Goal: Task Accomplishment & Management: Use online tool/utility

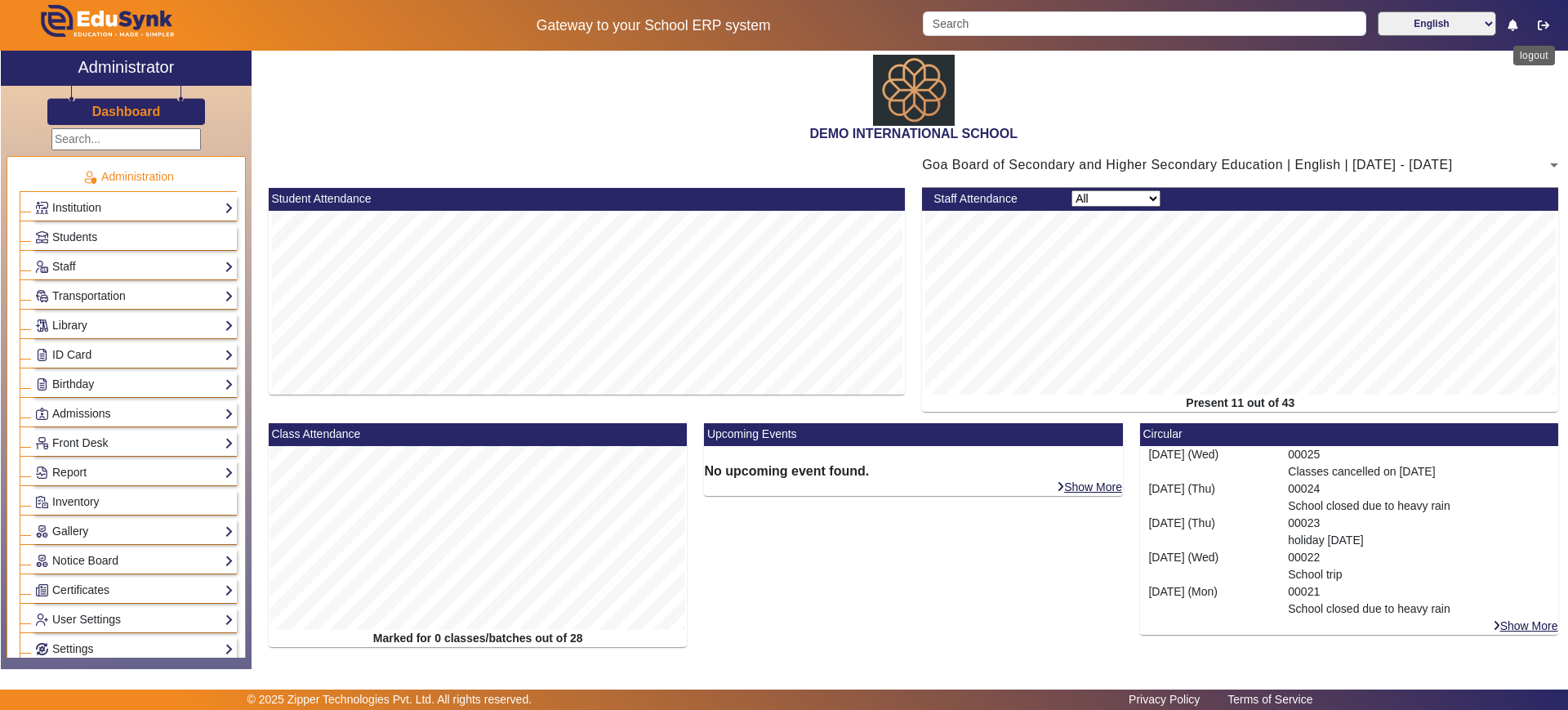
click at [1543, 28] on icon "button" at bounding box center [1543, 25] width 11 height 11
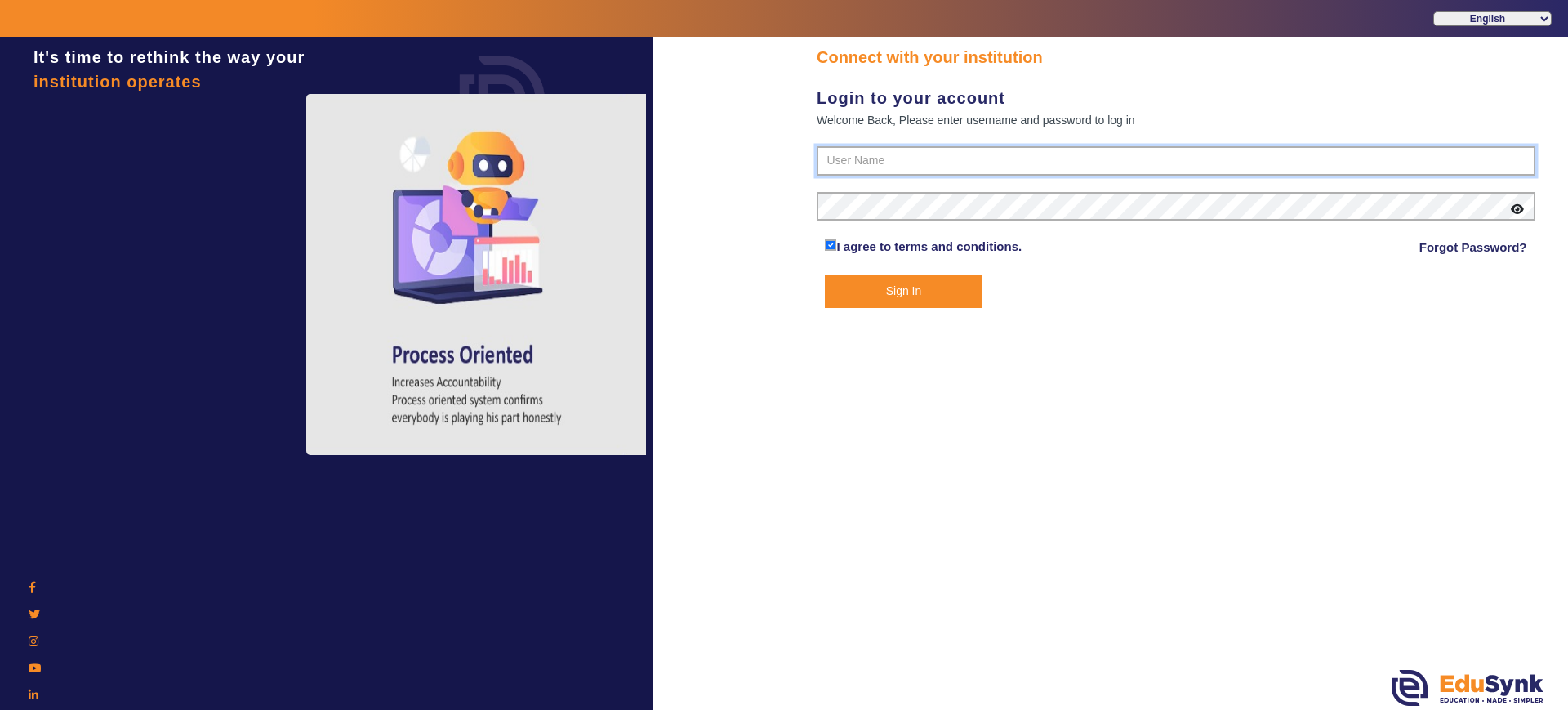
type input "2143224344"
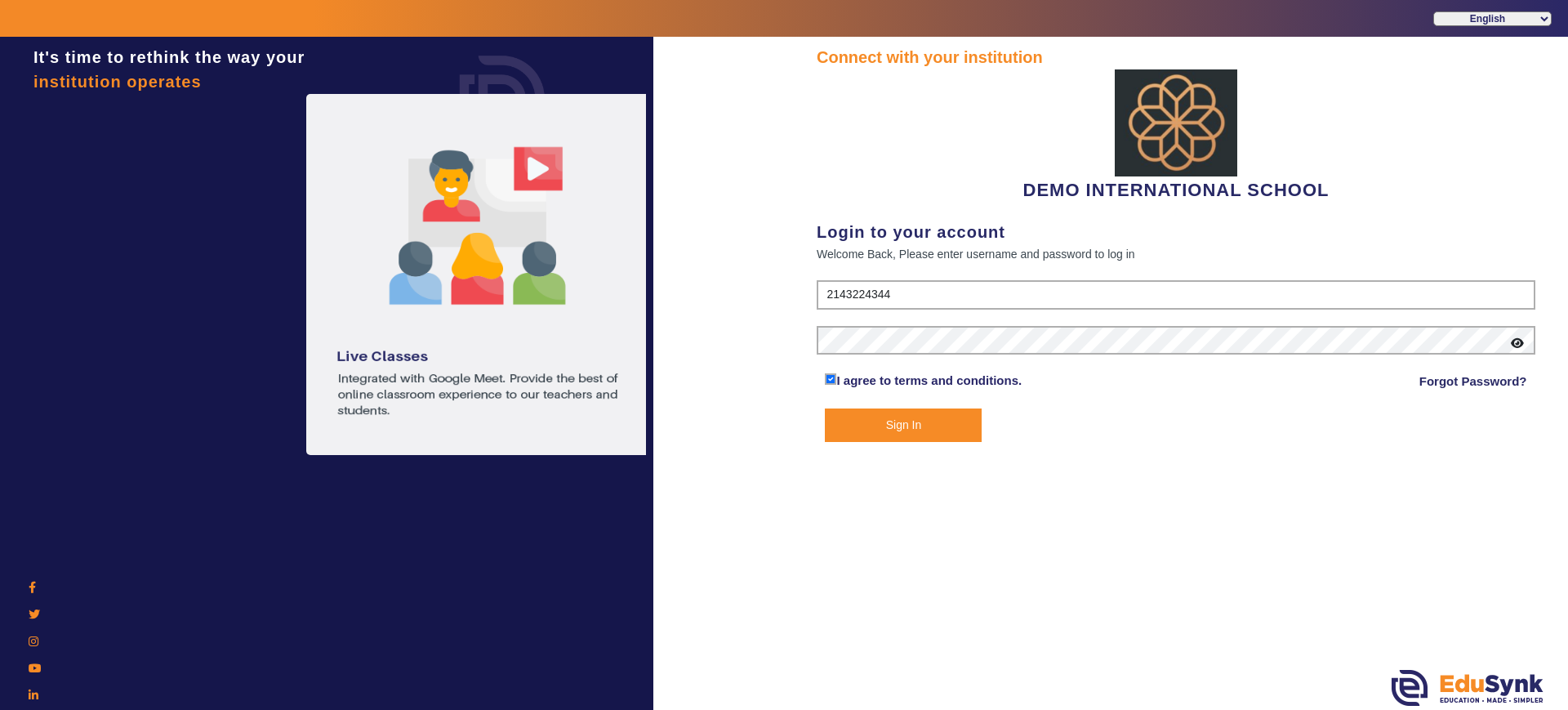
click at [1516, 343] on icon at bounding box center [1517, 343] width 13 height 11
click at [889, 438] on button "Sign In" at bounding box center [903, 425] width 157 height 34
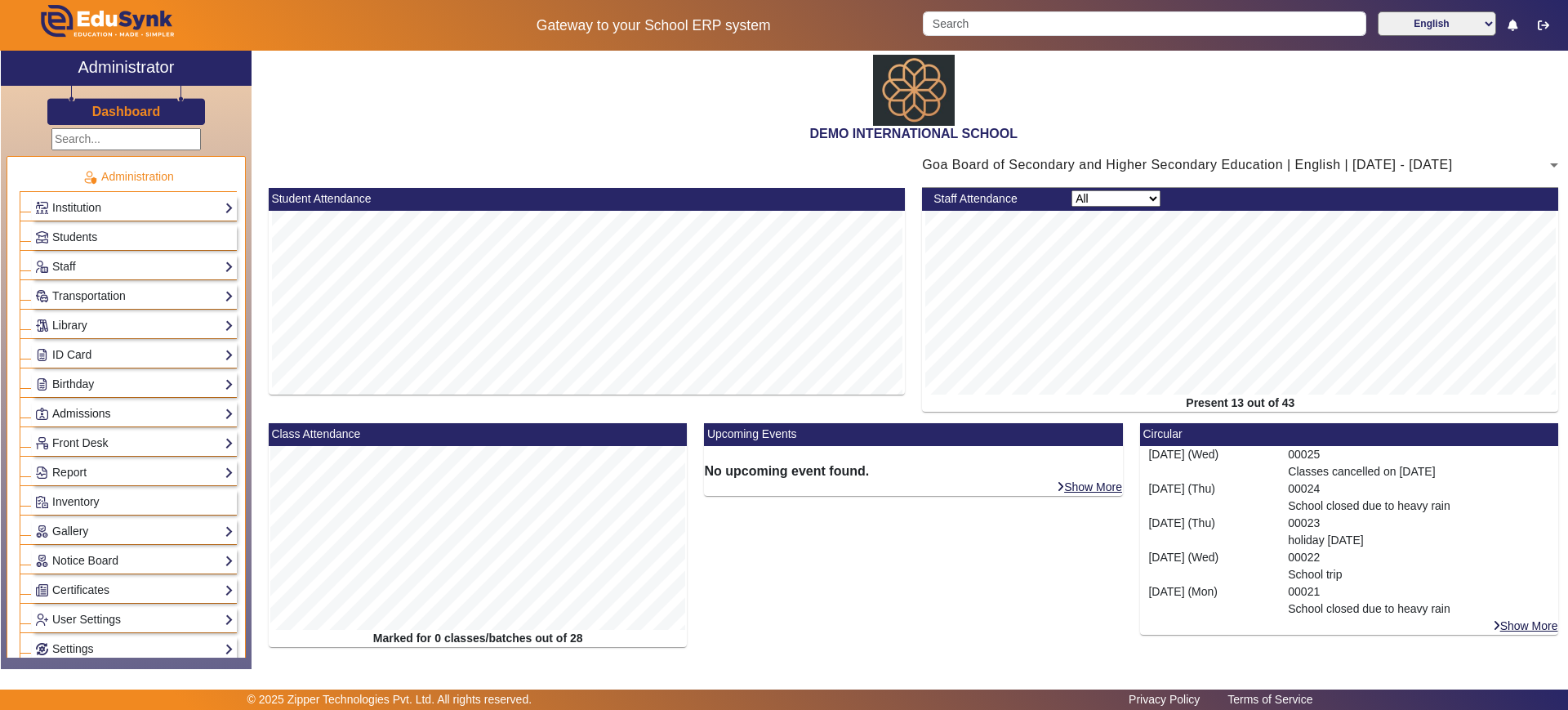
click at [87, 419] on link "Admissions" at bounding box center [135, 414] width 199 height 19
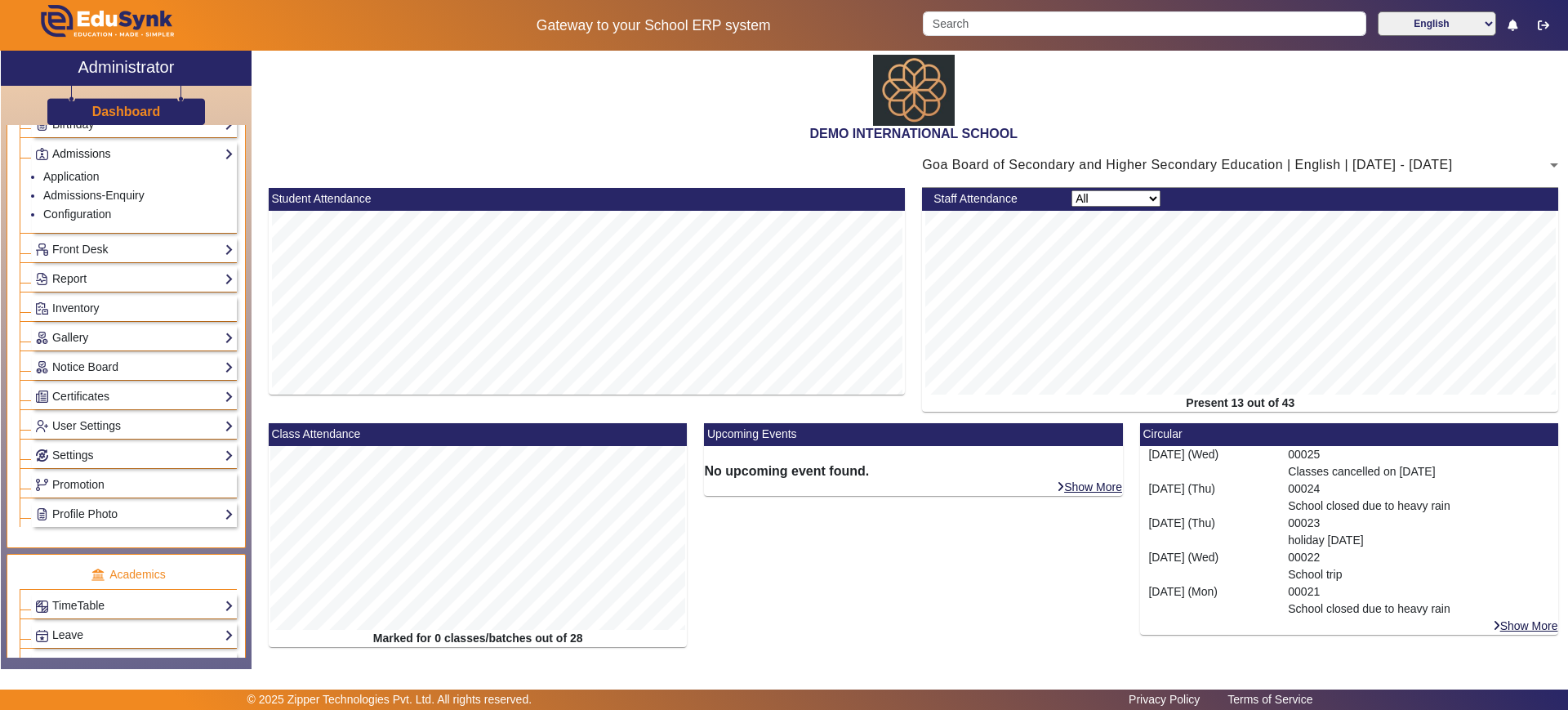
scroll to position [495, 0]
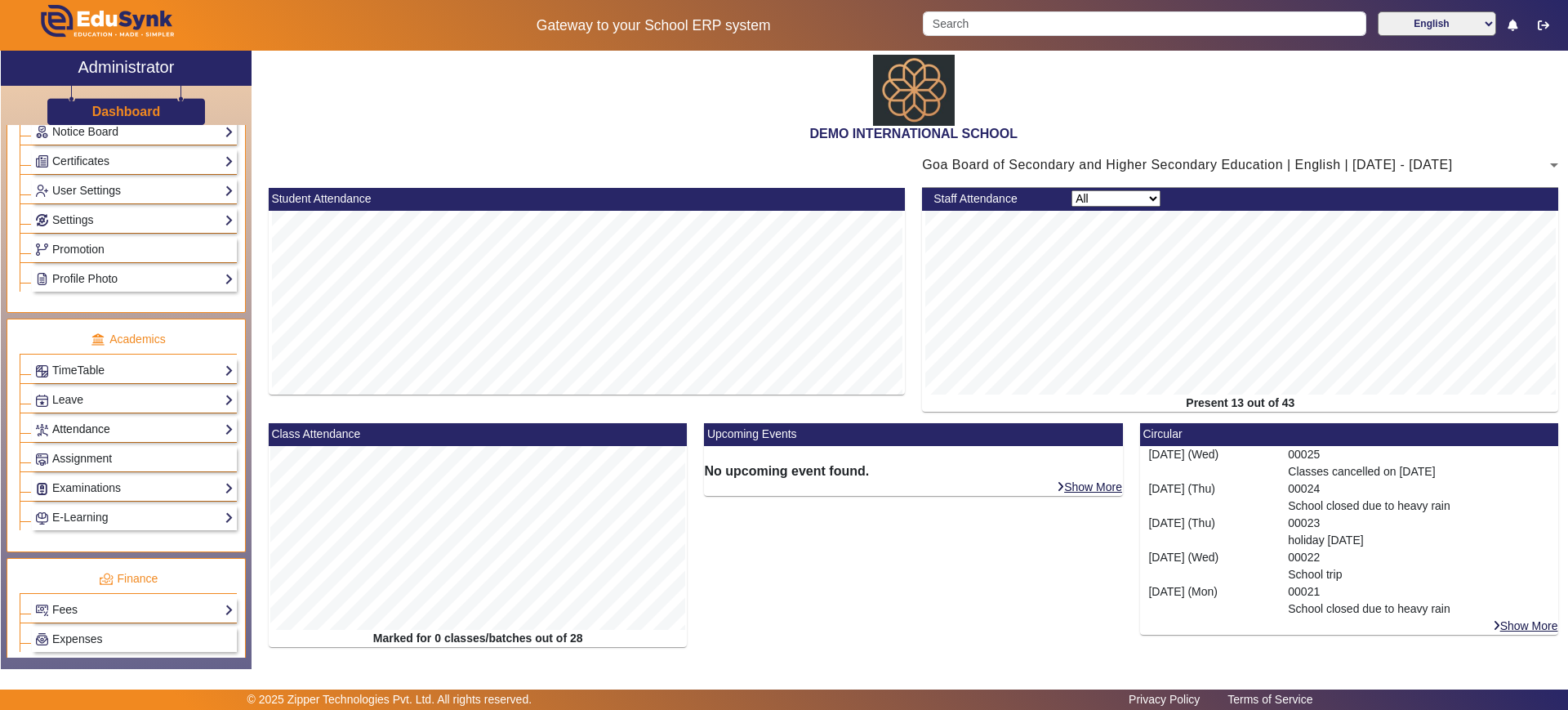
click at [85, 429] on link "Attendance" at bounding box center [135, 429] width 199 height 19
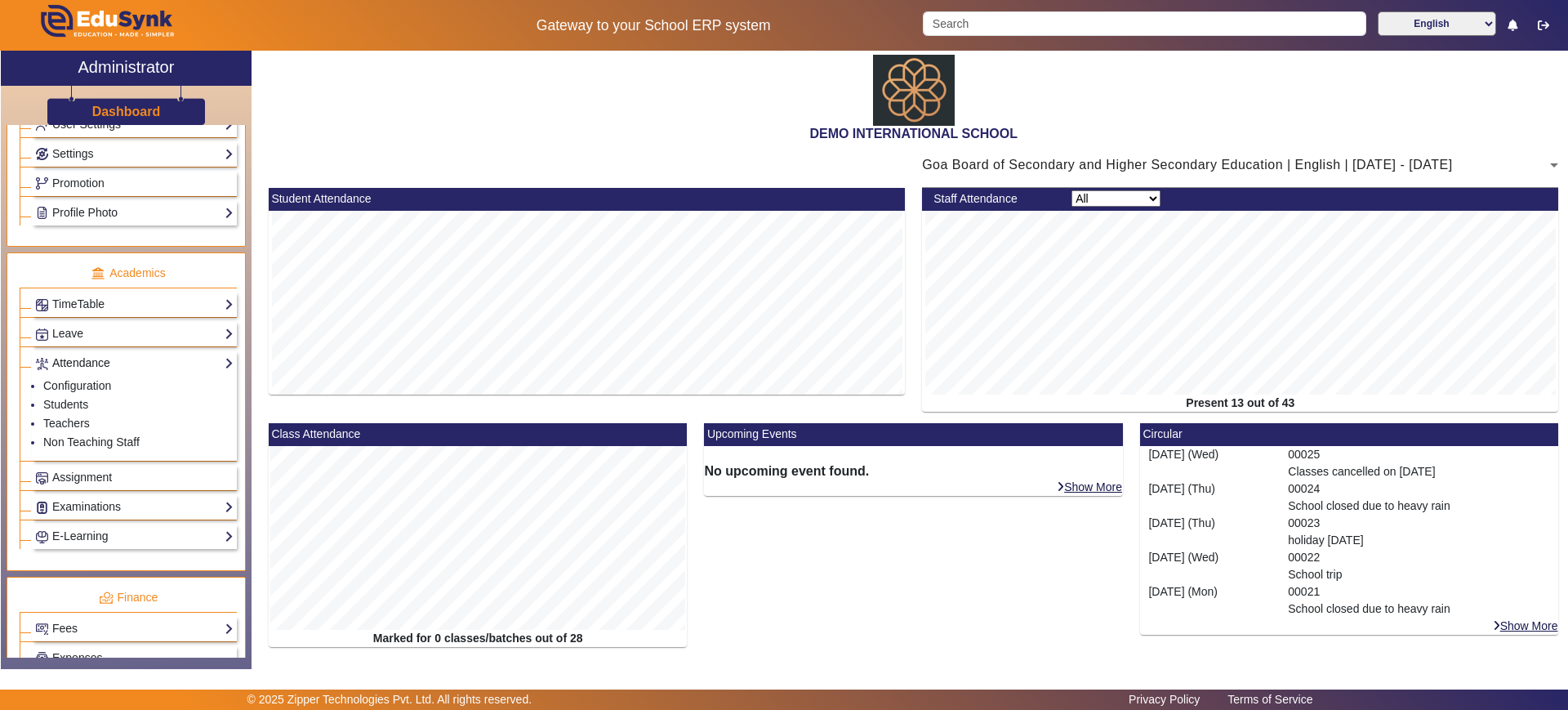
scroll to position [428, 0]
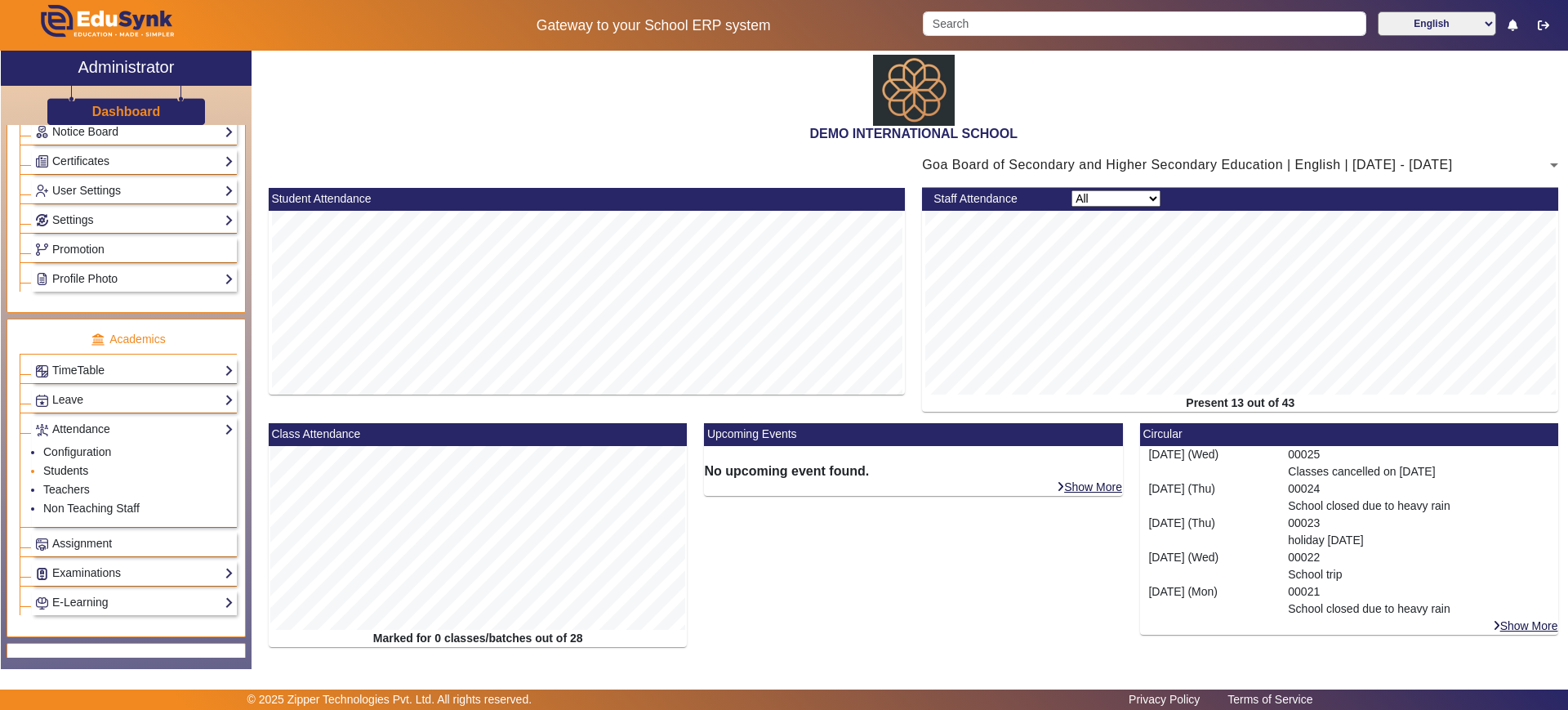
click at [87, 470] on link "Students" at bounding box center [66, 470] width 45 height 13
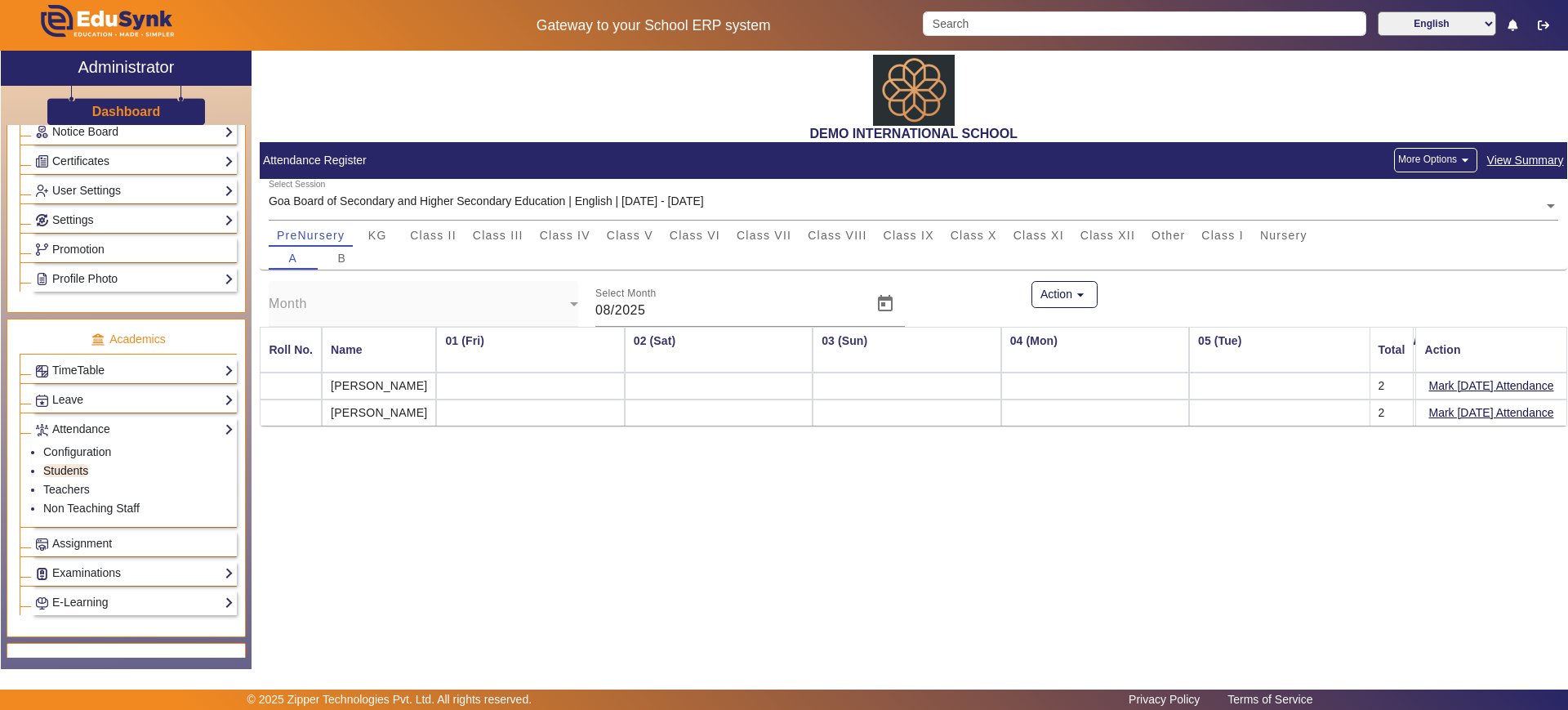
scroll to position [0, 1992]
click at [1477, 388] on button "Mark [DATE] Attendance" at bounding box center [1492, 386] width 128 height 21
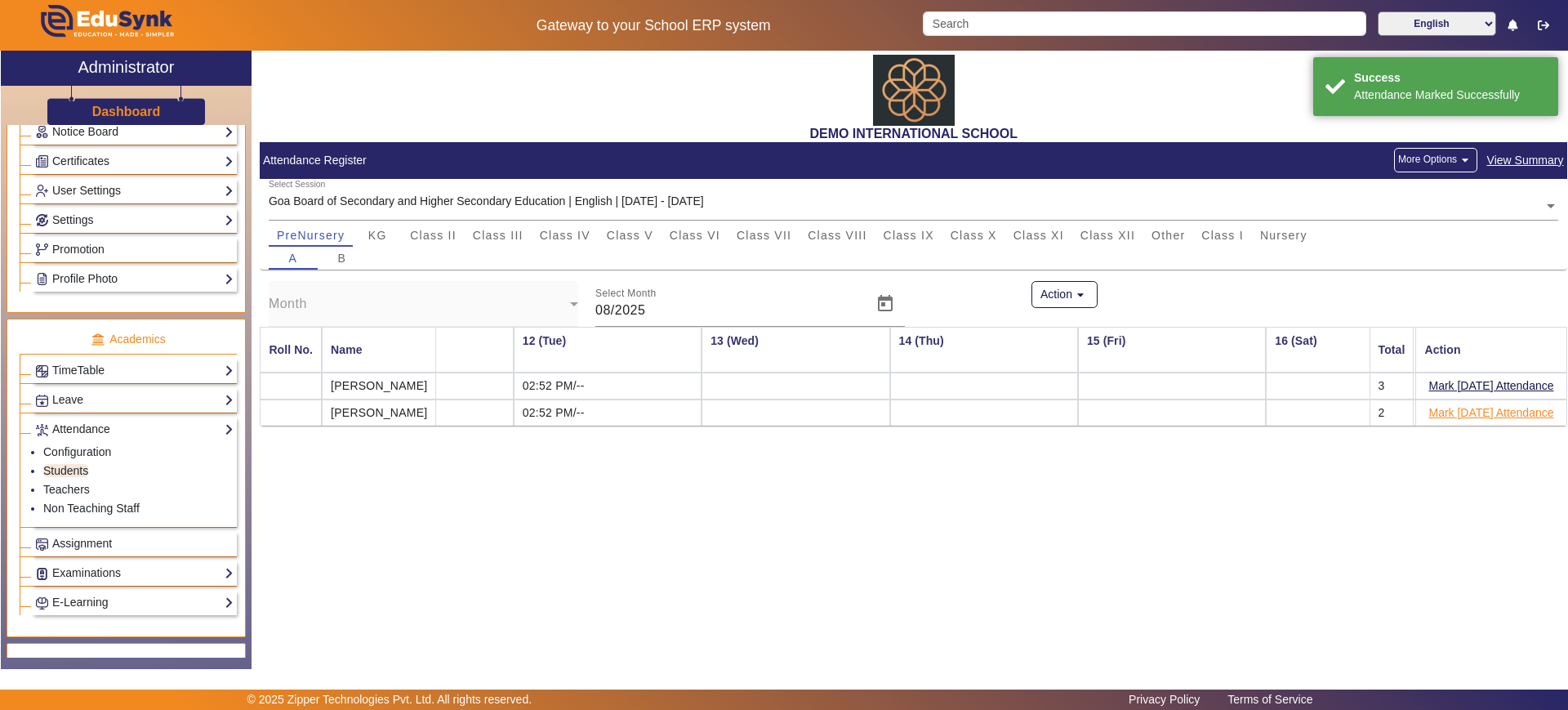
click at [1471, 410] on button "Mark [DATE] Attendance" at bounding box center [1492, 413] width 128 height 21
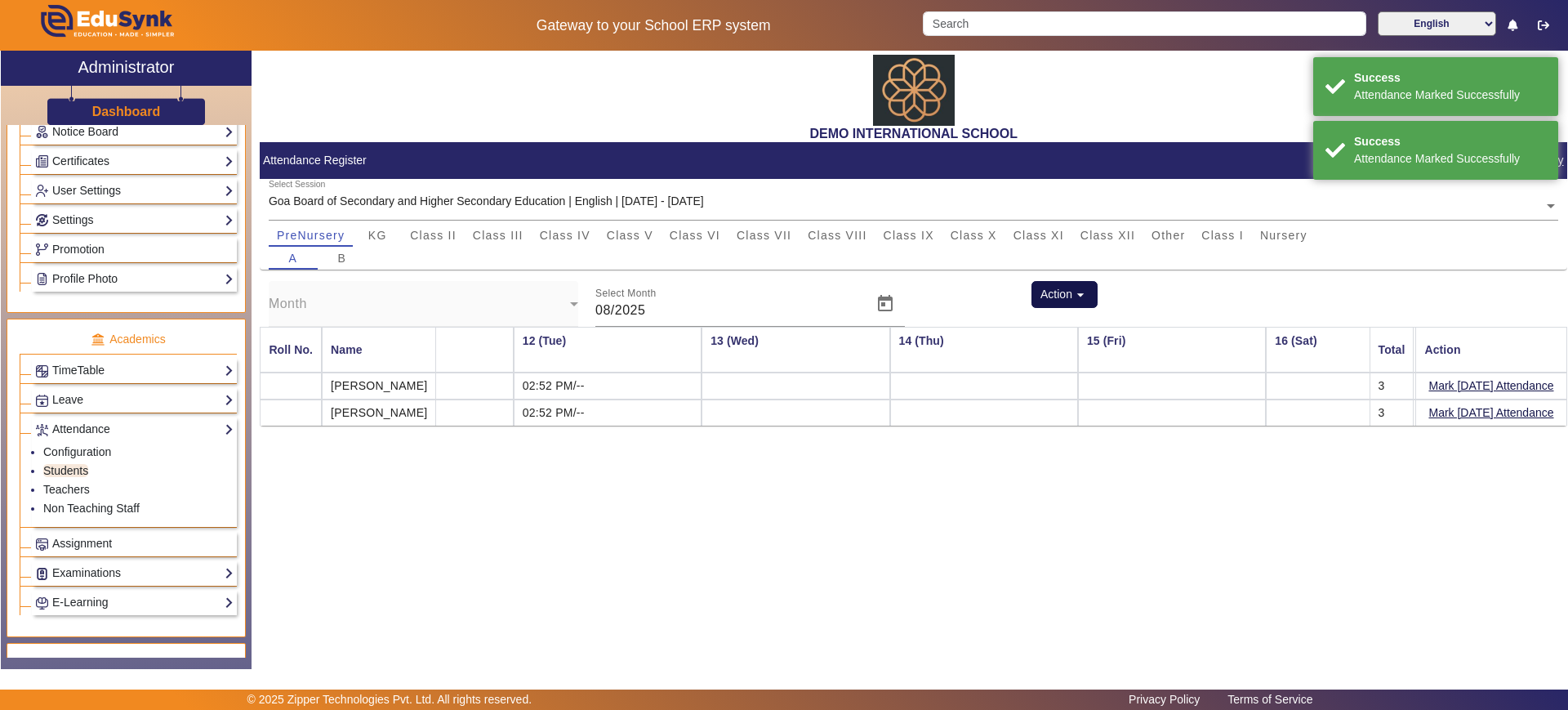
click at [1078, 288] on mat-icon "arrow_drop_down" at bounding box center [1081, 295] width 16 height 16
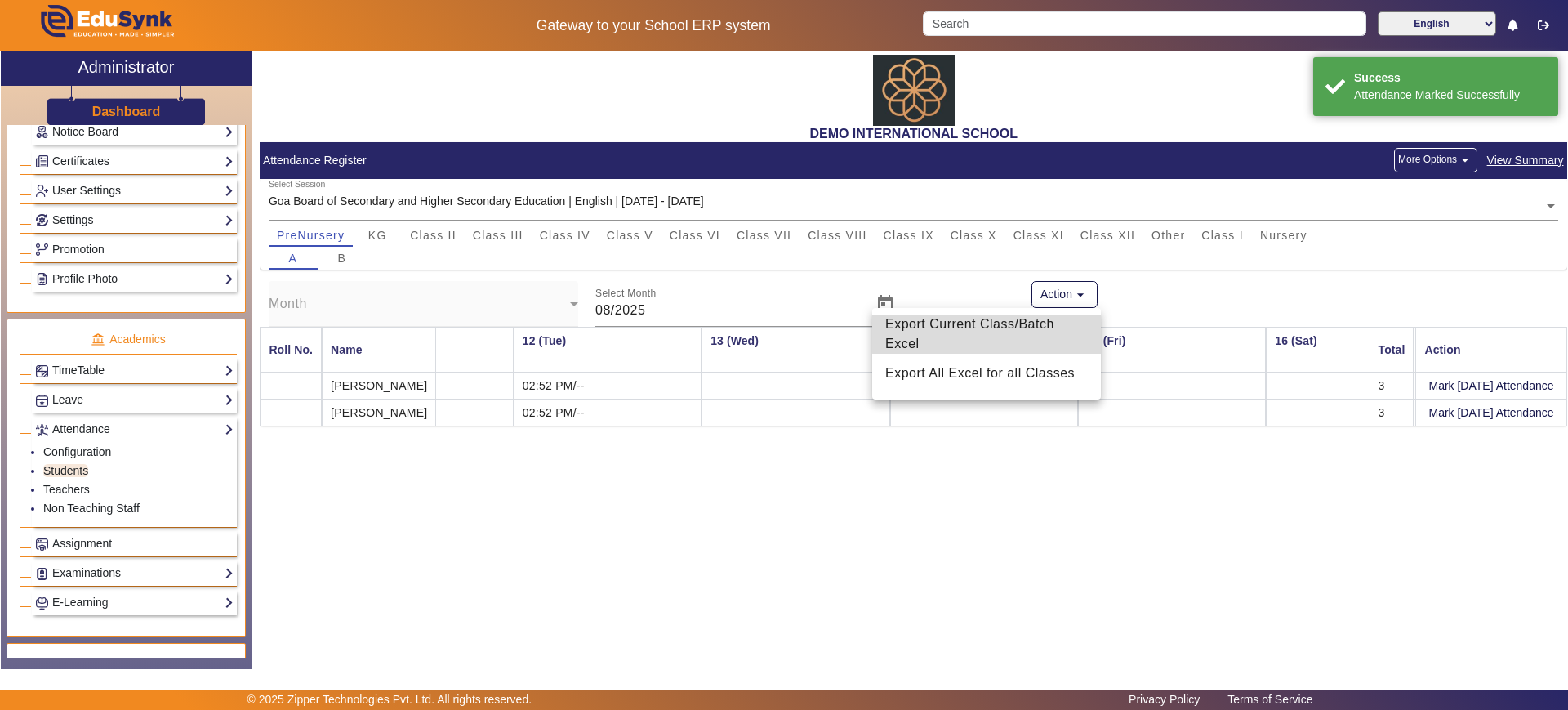
click at [991, 326] on span "Export Current Class/Batch Excel" at bounding box center [986, 334] width 203 height 39
